Goal: Transaction & Acquisition: Purchase product/service

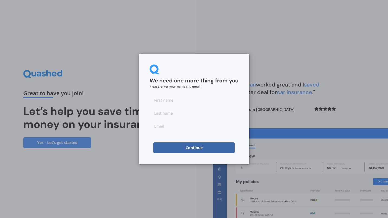
click at [171, 103] on input at bounding box center [193, 99] width 89 height 11
type input "[PERSON_NAME]"
type input "[EMAIL_ADDRESS][DOMAIN_NAME]"
click at [183, 149] on button "Continue" at bounding box center [193, 147] width 81 height 11
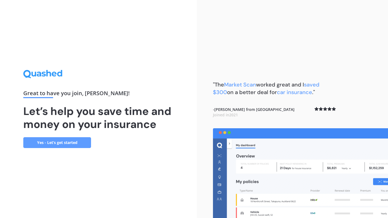
click at [37, 143] on link "Yes - Let’s get started" at bounding box center [57, 142] width 68 height 11
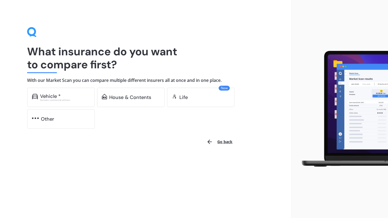
click at [74, 97] on div "Vehicle *" at bounding box center [65, 95] width 50 height 5
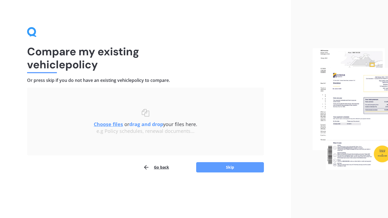
click at [221, 170] on button "Skip" at bounding box center [230, 167] width 68 height 10
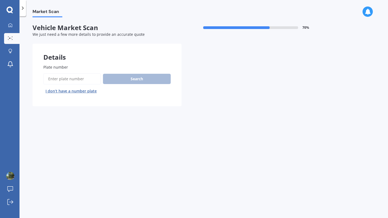
click at [65, 79] on input "Plate number" at bounding box center [71, 78] width 57 height 11
type input "RJA775"
click at [143, 77] on button "Search" at bounding box center [137, 79] width 68 height 10
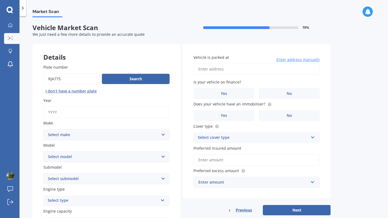
click at [69, 113] on input "Year" at bounding box center [106, 111] width 126 height 11
type input "2016"
click at [70, 137] on select "Select make AC ALFA ROMEO ASTON [PERSON_NAME] AUDI AUSTIN BEDFORD Bentley BMW B…" at bounding box center [106, 134] width 126 height 11
select select "TOYOTA"
click at [43, 129] on select "Select make AC ALFA ROMEO ASTON [PERSON_NAME] AUDI AUSTIN BEDFORD Bentley BMW B…" at bounding box center [106, 134] width 126 height 11
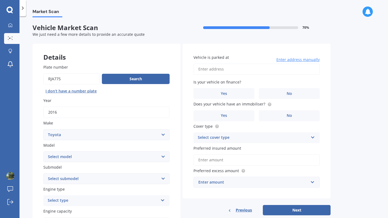
click at [78, 158] on select "Select model 4 Runner 86 [PERSON_NAME] Alphard Altezza Aqua Aristo Aurion Auris…" at bounding box center [106, 156] width 126 height 11
select select "AQUA"
click at [43, 151] on select "Select model 4 Runner 86 [PERSON_NAME] Alphard Altezza Aqua Aristo Aurion Auris…" at bounding box center [106, 156] width 126 height 11
click at [158, 179] on select "Select submodel Hatchback Hybrid" at bounding box center [106, 178] width 126 height 11
select select "HYBRID"
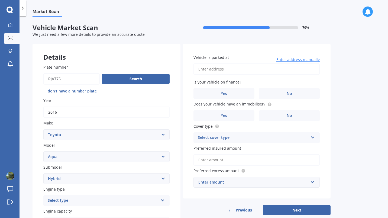
click at [43, 174] on select "Select submodel Hatchback Hybrid" at bounding box center [106, 178] width 126 height 11
click at [129, 203] on div "Select type" at bounding box center [103, 200] width 110 height 6
click at [105, 190] on div "Hybrid" at bounding box center [107, 190] width 126 height 10
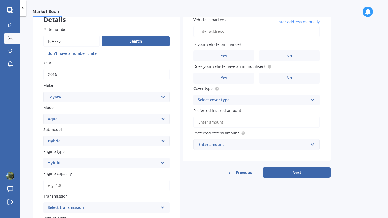
scroll to position [38, 0]
click at [164, 143] on select "Select submodel Hatchback Hybrid" at bounding box center [106, 140] width 126 height 11
click at [163, 142] on select "Select submodel Hatchback Hybrid" at bounding box center [106, 140] width 126 height 11
click at [98, 187] on input "Engine capacity" at bounding box center [106, 184] width 126 height 11
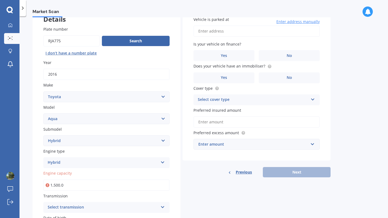
click at [48, 185] on icon at bounding box center [47, 184] width 4 height 5
click at [64, 185] on input "1,500.0" at bounding box center [106, 184] width 126 height 11
type input "1.0"
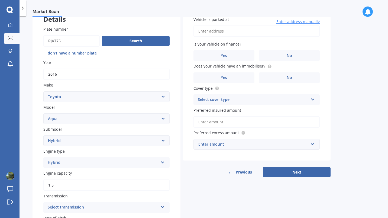
type input "1.5"
click at [95, 209] on div "Select transmission" at bounding box center [103, 207] width 110 height 6
click at [68, 177] on div "Auto" at bounding box center [107, 177] width 126 height 10
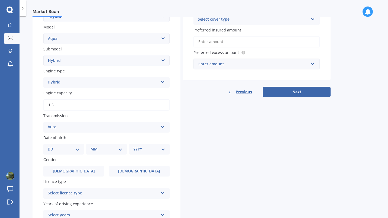
scroll to position [120, 0]
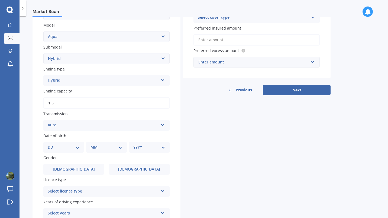
click at [77, 148] on select "DD 01 02 03 04 05 06 07 08 09 10 11 12 13 14 15 16 17 18 19 20 21 22 23 24 25 2…" at bounding box center [64, 147] width 32 height 6
select select "28"
click at [52, 145] on select "DD 01 02 03 04 05 06 07 08 09 10 11 12 13 14 15 16 17 18 19 20 21 22 23 24 25 2…" at bounding box center [64, 147] width 32 height 6
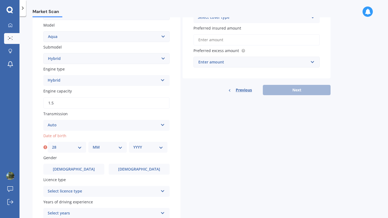
click at [112, 148] on select "MM 01 02 03 04 05 06 07 08 09 10 11 12" at bounding box center [108, 147] width 30 height 6
select select "03"
click at [93, 145] on select "MM 01 02 03 04 05 06 07 08 09 10 11 12" at bounding box center [108, 147] width 30 height 6
click at [159, 149] on select "YYYY 2025 2024 2023 2022 2021 2020 2019 2018 2017 2016 2015 2014 2013 2012 2011…" at bounding box center [148, 147] width 30 height 6
select select "1971"
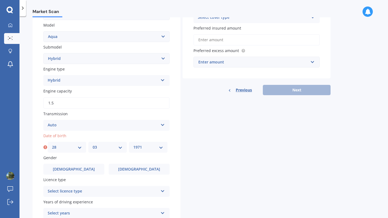
click at [133, 145] on select "YYYY 2025 2024 2023 2022 2021 2020 2019 2018 2017 2016 2015 2014 2013 2012 2011…" at bounding box center [148, 147] width 30 height 6
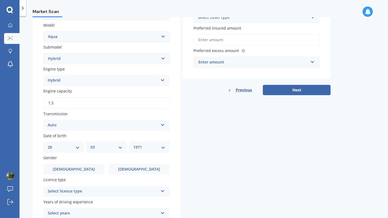
click at [78, 174] on label "[DEMOGRAPHIC_DATA]" at bounding box center [73, 169] width 61 height 11
click at [0, 0] on input "[DEMOGRAPHIC_DATA]" at bounding box center [0, 0] width 0 height 0
click at [87, 192] on div "Select licence type" at bounding box center [103, 191] width 110 height 6
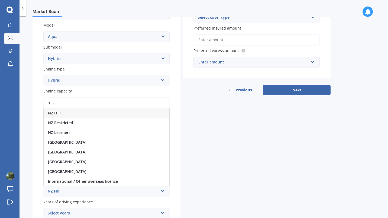
click at [73, 116] on div "NZ Full" at bounding box center [107, 113] width 126 height 10
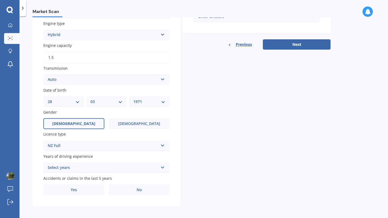
scroll to position [169, 0]
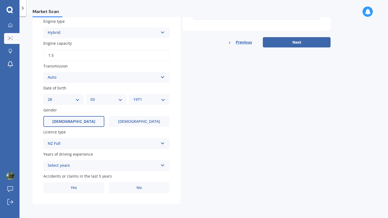
click at [145, 164] on div "Select years" at bounding box center [103, 165] width 110 height 6
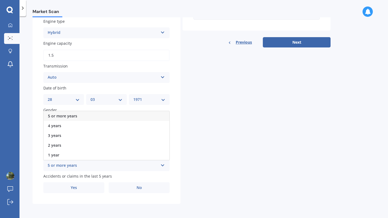
click at [131, 115] on div "5 or more years" at bounding box center [107, 116] width 126 height 10
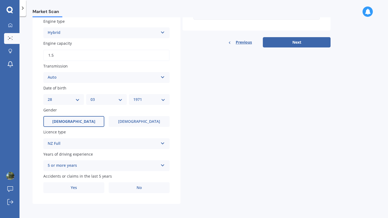
click at [139, 187] on span "No" at bounding box center [138, 187] width 5 height 5
click at [0, 0] on input "No" at bounding box center [0, 0] width 0 height 0
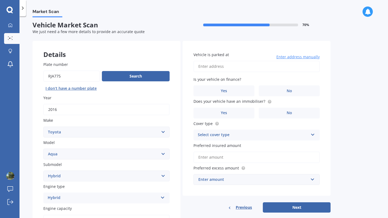
scroll to position [0, 0]
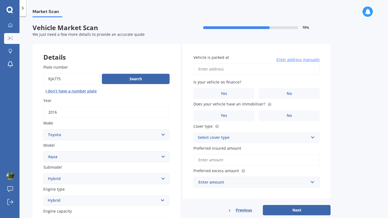
click at [234, 69] on input "Vehicle is parked at" at bounding box center [256, 68] width 126 height 11
type input "[STREET_ADDRESS]"
click at [288, 94] on span "No" at bounding box center [288, 93] width 5 height 5
click at [0, 0] on input "No" at bounding box center [0, 0] width 0 height 0
click at [236, 116] on label "Yes" at bounding box center [223, 115] width 61 height 11
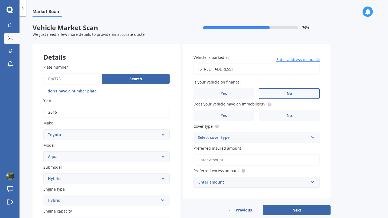
click at [0, 0] on input "Yes" at bounding box center [0, 0] width 0 height 0
click at [255, 142] on div "Select cover type Comprehensive Third Party, Fire & Theft Third Party" at bounding box center [256, 137] width 126 height 11
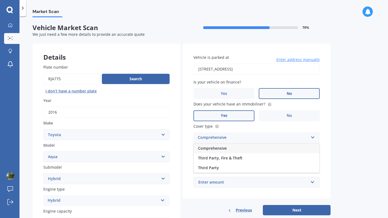
click at [233, 147] on div "Comprehensive" at bounding box center [257, 148] width 126 height 10
click at [225, 160] on input "Preferred insured amount" at bounding box center [256, 159] width 126 height 11
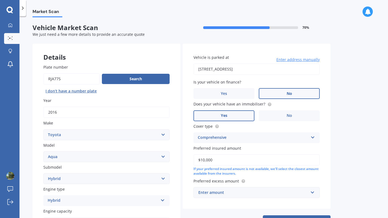
type input "$10,000"
click at [309, 193] on input "text" at bounding box center [254, 192] width 121 height 10
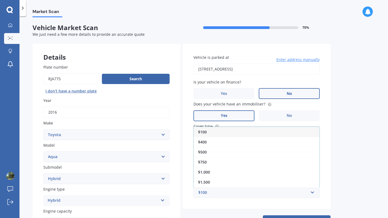
click at [267, 146] on div "$400" at bounding box center [257, 142] width 126 height 10
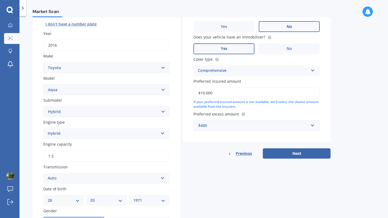
scroll to position [81, 0]
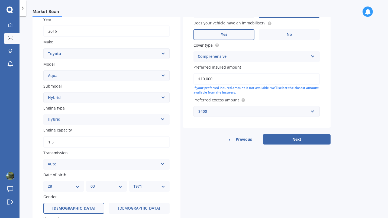
click at [301, 141] on button "Next" at bounding box center [297, 139] width 68 height 10
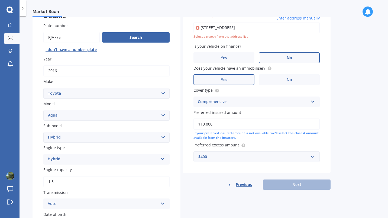
scroll to position [37, 0]
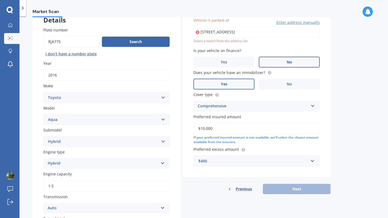
drag, startPoint x: 282, startPoint y: 32, endPoint x: 186, endPoint y: 34, distance: 95.9
click at [186, 34] on div "Vehicle is parked at [STREET_ADDRESS] Enter address manually Select a match fro…" at bounding box center [256, 91] width 148 height 171
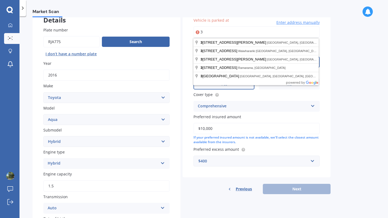
click at [296, 31] on input "3" at bounding box center [256, 31] width 126 height 11
click at [294, 22] on span "Enter address manually" at bounding box center [297, 22] width 43 height 5
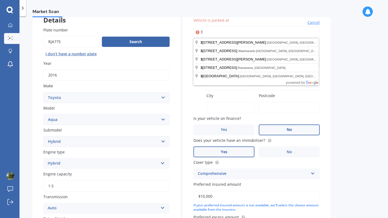
click at [218, 32] on input "3" at bounding box center [256, 31] width 126 height 11
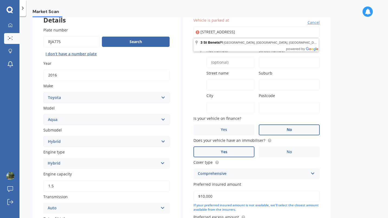
click at [256, 32] on input "[STREET_ADDRESS]" at bounding box center [256, 31] width 126 height 11
click at [282, 31] on input "[STREET_ADDRESS]" at bounding box center [256, 31] width 126 height 11
type input "[STREET_ADDRESS]"
type input "3"
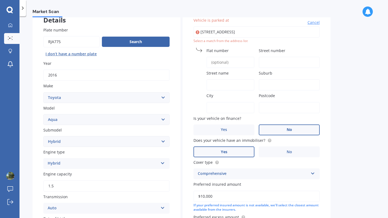
type input "[GEOGRAPHIC_DATA]"
type input "Tawa"
type input "[GEOGRAPHIC_DATA]"
type input "5028"
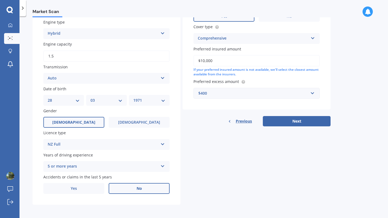
scroll to position [169, 0]
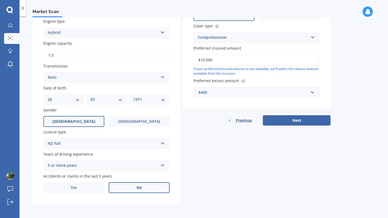
click at [298, 119] on button "Next" at bounding box center [297, 120] width 68 height 10
select select "28"
select select "03"
select select "1971"
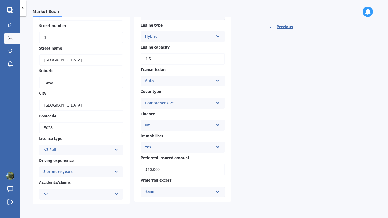
scroll to position [93, 0]
click at [217, 191] on input "text" at bounding box center [180, 192] width 79 height 10
click at [184, 153] on div "$500" at bounding box center [183, 151] width 84 height 10
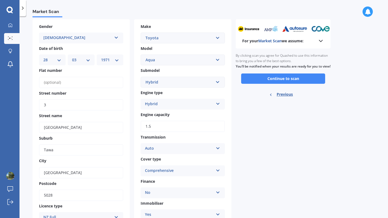
scroll to position [0, 0]
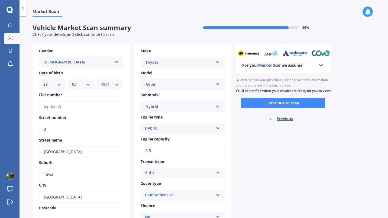
click at [306, 108] on button "Continue to scan" at bounding box center [283, 103] width 84 height 10
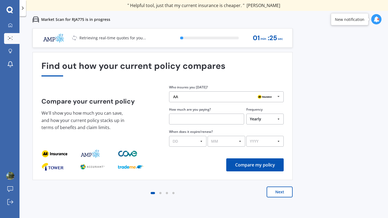
click at [277, 97] on icon at bounding box center [278, 97] width 8 height 10
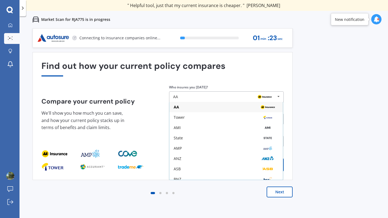
click at [193, 126] on div "AMI" at bounding box center [226, 127] width 105 height 4
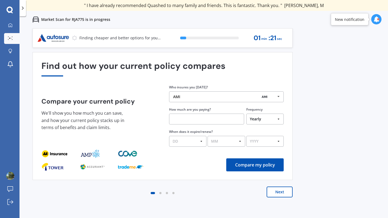
click at [229, 120] on input "text" at bounding box center [206, 118] width 75 height 11
type input "$1,880.00"
click at [201, 141] on select "DD 01 02 03 04 05 06 07 08 09 10 11 12 13 14 15 16 17 18 19 20 21 22 23 24 25 2…" at bounding box center [187, 141] width 37 height 11
select select "15"
click at [169, 136] on select "DD 01 02 03 04 05 06 07 08 09 10 11 12 13 14 15 16 17 18 19 20 21 22 23 24 25 2…" at bounding box center [187, 141] width 37 height 11
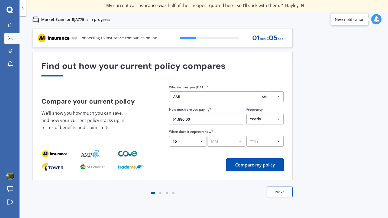
click at [240, 141] on select "MM 01 02 03 04 05 06 07 08 09 10 11 12" at bounding box center [225, 141] width 37 height 11
select select "08"
click at [207, 136] on select "MM 01 02 03 04 05 06 07 08 09 10 11 12" at bounding box center [225, 141] width 37 height 11
click at [278, 143] on select "YYYY 2026 2025 2024" at bounding box center [264, 141] width 37 height 11
select select "2025"
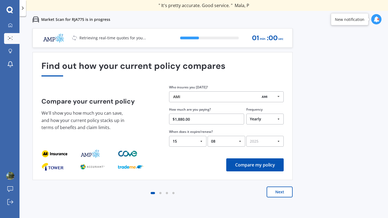
click at [246, 136] on select "YYYY 2026 2025 2024" at bounding box center [264, 141] width 37 height 11
click at [264, 165] on button "Compare my policy" at bounding box center [254, 164] width 57 height 13
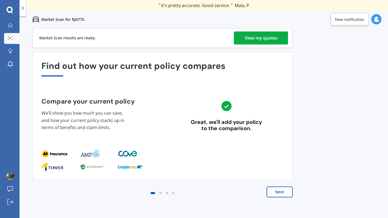
click at [264, 41] on div "View my quotes" at bounding box center [260, 37] width 33 height 13
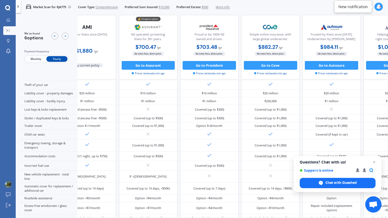
scroll to position [48, 0]
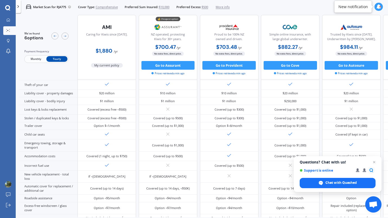
click at [374, 162] on span "Open chat" at bounding box center [374, 162] width 6 height 6
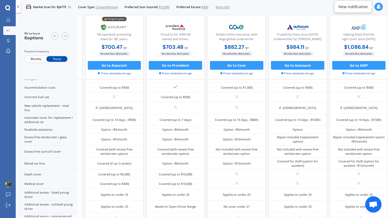
scroll to position [134, 70]
click at [383, 169] on div at bounding box center [358, 173] width 58 height 9
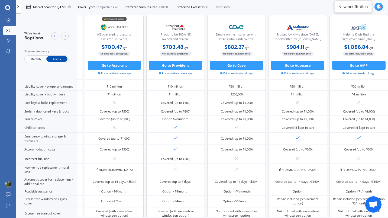
scroll to position [0, 70]
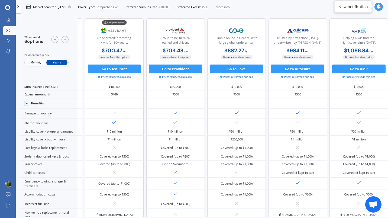
click at [373, 70] on button "Go to AMP" at bounding box center [358, 68] width 53 height 9
